Goal: Task Accomplishment & Management: Complete application form

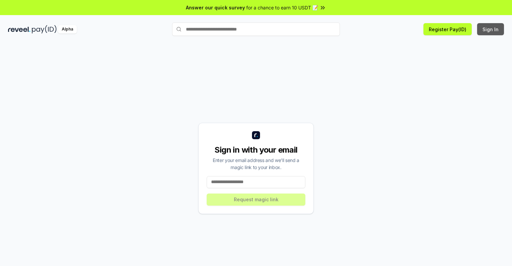
click at [491, 29] on button "Sign In" at bounding box center [490, 29] width 27 height 12
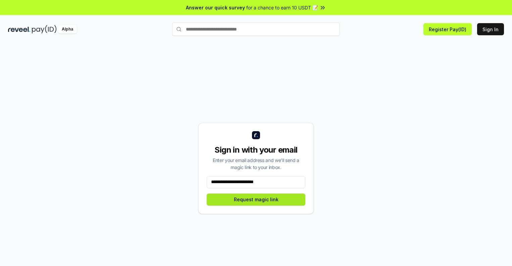
type input "**********"
click at [256, 199] on button "Request magic link" at bounding box center [256, 200] width 99 height 12
